Goal: Find specific page/section: Find specific page/section

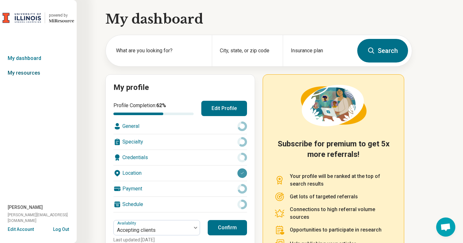
click at [24, 70] on link "My resources" at bounding box center [38, 73] width 77 height 15
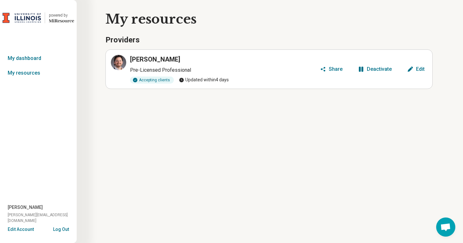
click at [151, 59] on h3 "[PERSON_NAME]" at bounding box center [155, 59] width 50 height 9
click at [152, 71] on p "Pre-Licensed Professional" at bounding box center [223, 70] width 187 height 8
click at [217, 79] on span "Updated [DATE]" at bounding box center [204, 80] width 50 height 7
click at [35, 60] on link "My dashboard" at bounding box center [38, 58] width 77 height 15
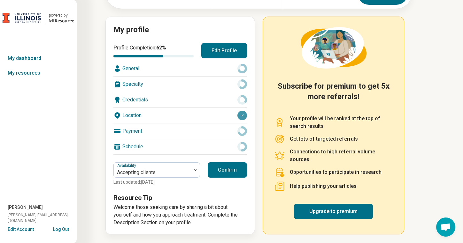
scroll to position [36, 0]
